Goal: Complete application form: Complete application form

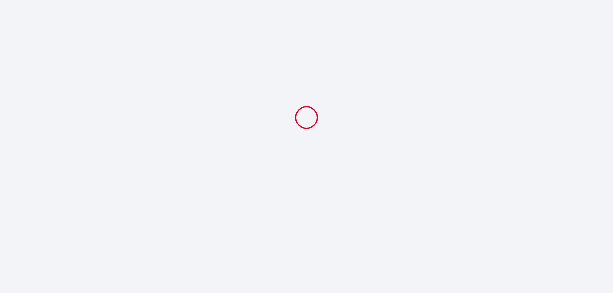
select select
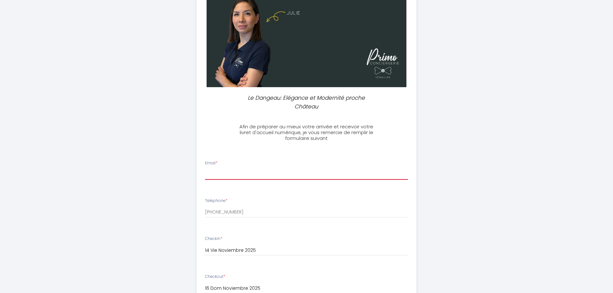
click at [251, 177] on input "Email *" at bounding box center [306, 174] width 203 height 12
click at [246, 173] on input "Email *" at bounding box center [306, 174] width 203 height 12
type input "[EMAIL_ADDRESS][DOMAIN_NAME]"
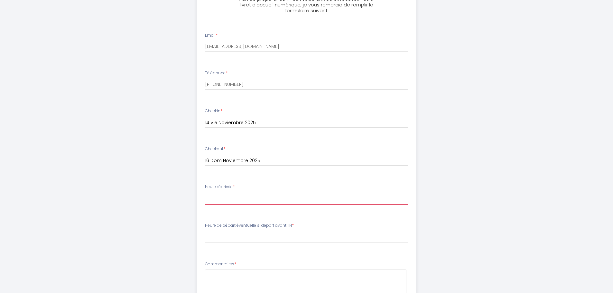
click at [242, 200] on select "16:00 16:30 17:00 17:30 18:00 18:30 19:00 19:30 20:00 20:30 21:00 21:30 22:00 2…" at bounding box center [306, 199] width 203 height 12
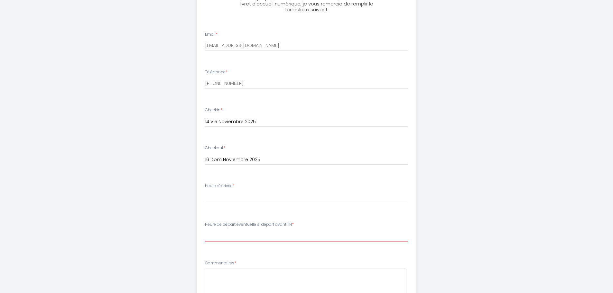
click at [235, 237] on select "00:00 00:30 01:00 01:30 02:00 02:30 03:00 03:30 04:00 04:30 05:00 05:30 06:00 0…" at bounding box center [306, 236] width 203 height 12
select select "10:30"
click at [205, 230] on select "00:00 00:30 01:00 01:30 02:00 02:30 03:00 03:30 04:00 04:30 05:00 05:30 06:00 0…" at bounding box center [306, 236] width 203 height 12
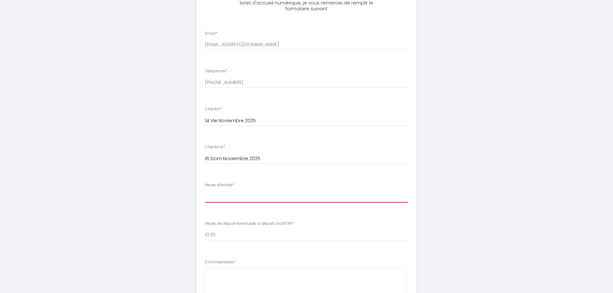
click at [235, 196] on select "16:00 16:30 17:00 17:30 18:00 18:30 19:00 19:30 20:00 20:30 21:00 21:30 22:00 2…" at bounding box center [306, 197] width 203 height 12
select select "19:00"
click at [205, 191] on select "16:00 16:30 17:00 17:30 18:00 18:30 19:00 19:30 20:00 20:30 21:00 21:30 22:00 2…" at bounding box center [306, 197] width 203 height 12
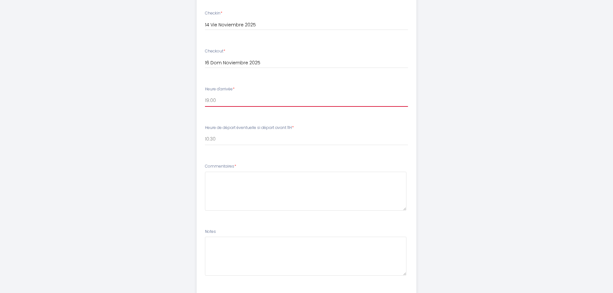
scroll to position [359, 0]
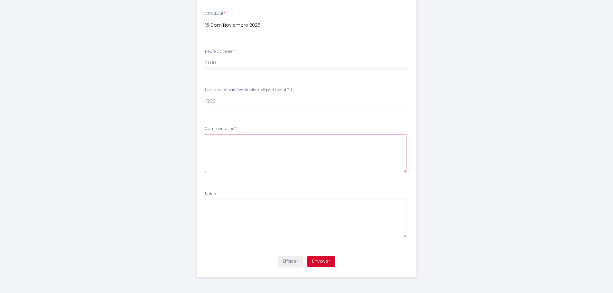
click at [220, 144] on textarea at bounding box center [306, 153] width 202 height 39
paste textarea "Je ne connais toujours pas l'heure exacte d'arrivée."
click at [210, 142] on textarea "Je ne connais toujours pas l'heure exacte d'arrivée." at bounding box center [306, 153] width 202 height 39
type textarea "Je ne connais toujours pas l'heure exacte d'arrivée."
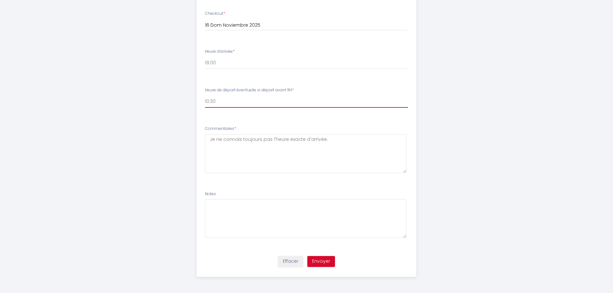
click at [230, 100] on select "00:00 00:30 01:00 01:30 02:00 02:30 03:00 03:30 04:00 04:30 05:00 05:30 06:00 0…" at bounding box center [306, 102] width 203 height 12
select select "11:00"
click at [205, 96] on select "00:00 00:30 01:00 01:30 02:00 02:30 03:00 03:30 04:00 04:30 05:00 05:30 06:00 0…" at bounding box center [306, 102] width 203 height 12
click at [318, 262] on button "Envoyer" at bounding box center [322, 261] width 28 height 11
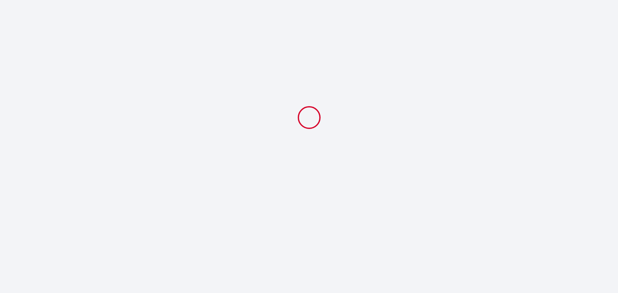
select select "19:00"
select select "11:00"
